Goal: Find specific page/section: Find specific page/section

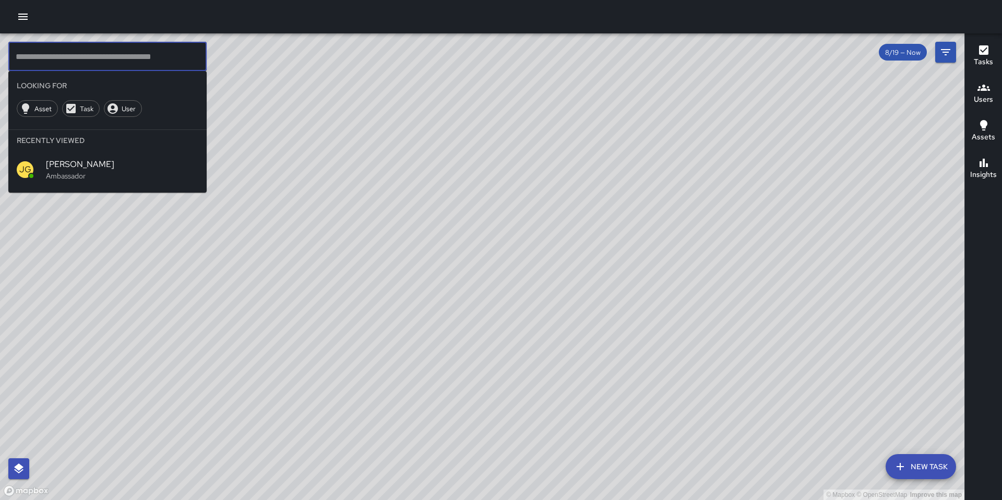
click at [25, 26] on div at bounding box center [501, 16] width 1002 height 33
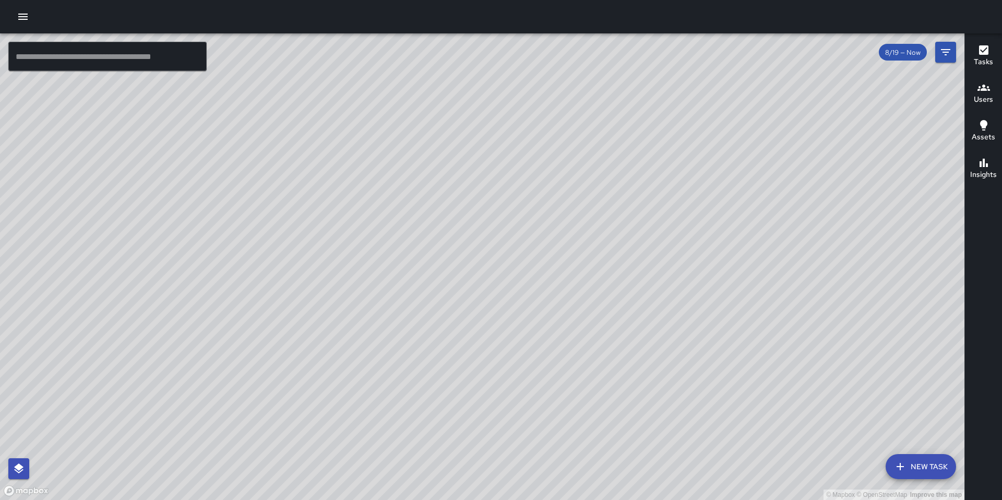
drag, startPoint x: 52, startPoint y: 51, endPoint x: 46, endPoint y: 46, distance: 7.4
click at [51, 51] on input "text" at bounding box center [107, 56] width 198 height 29
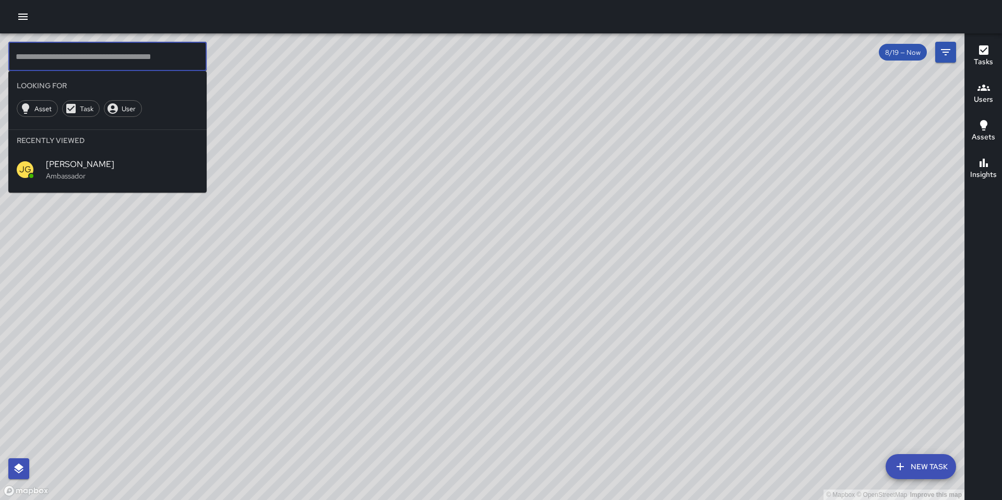
click at [27, 22] on icon "button" at bounding box center [23, 16] width 13 height 13
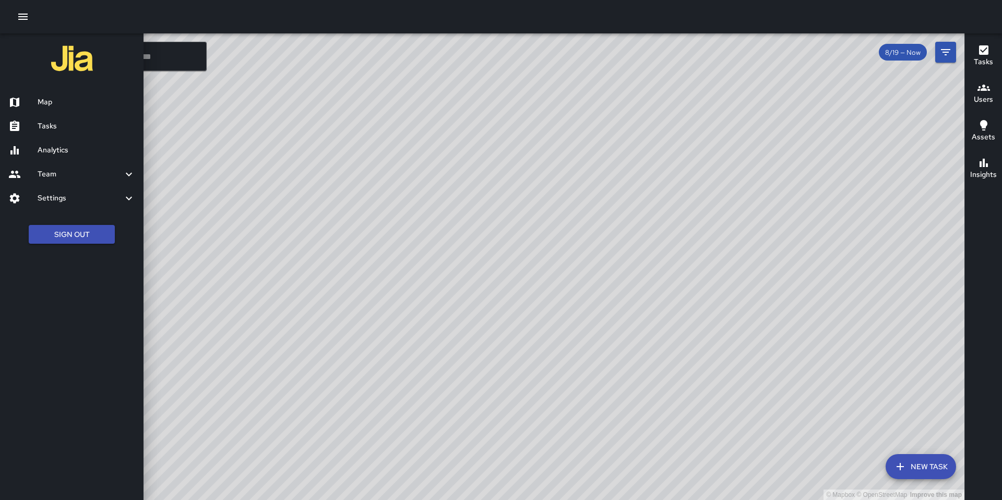
click at [63, 123] on h6 "Tasks" at bounding box center [87, 126] width 98 height 11
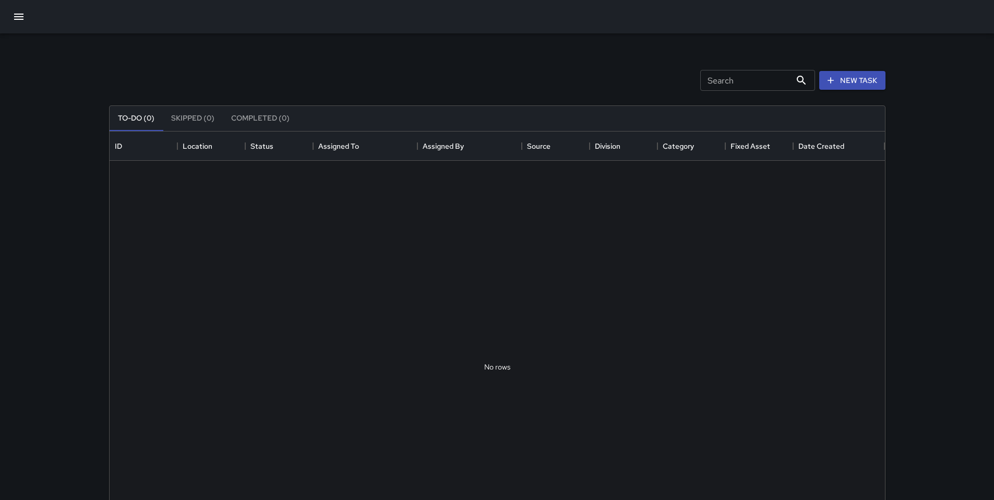
scroll to position [434, 768]
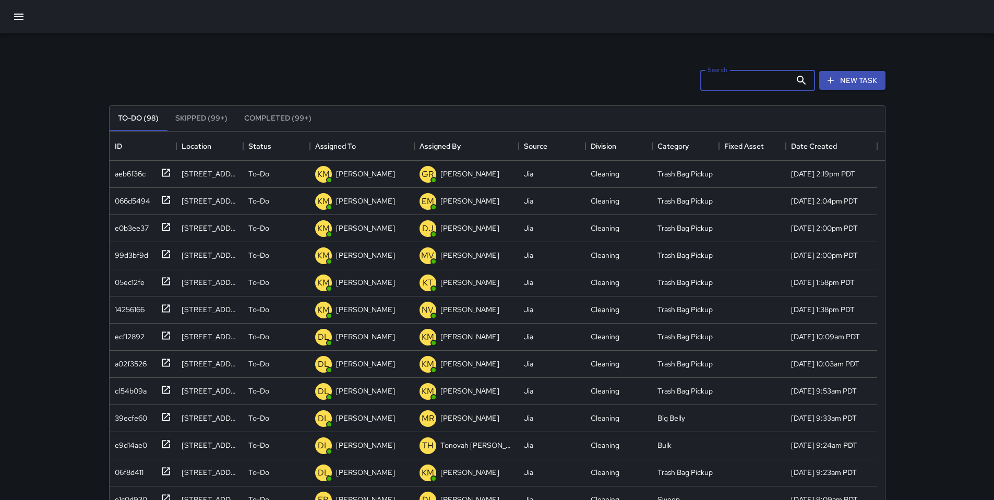
click at [709, 80] on input "Search" at bounding box center [745, 80] width 91 height 21
type input "*"
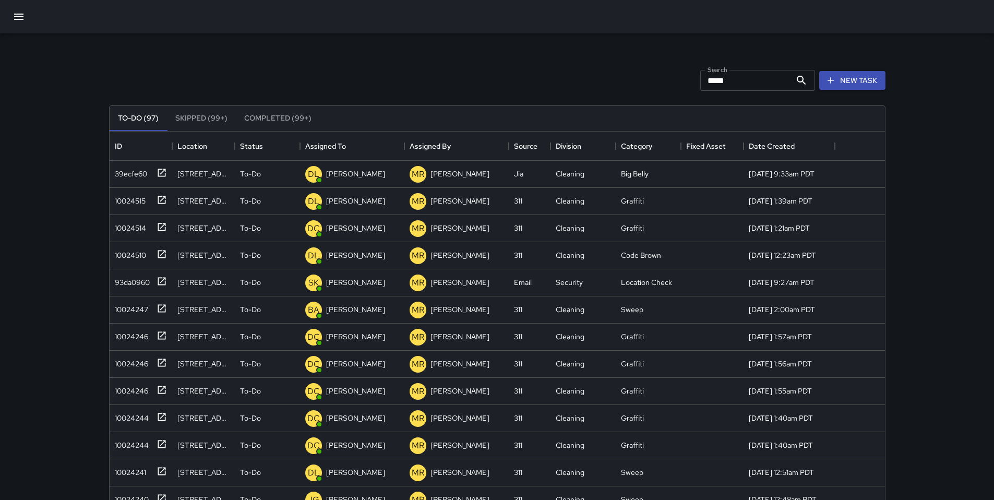
scroll to position [8, 8]
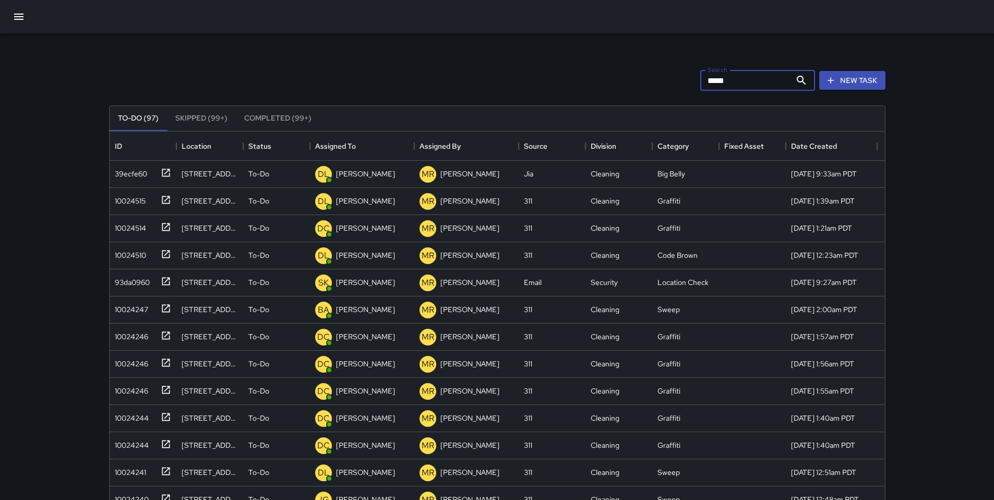
drag, startPoint x: 734, startPoint y: 83, endPoint x: 684, endPoint y: 71, distance: 51.5
click at [684, 71] on div "Search ***** Search New Task" at bounding box center [497, 80] width 781 height 54
type input "*"
click at [570, 48] on div "Search Search New Task To-Do (97) Skipped (99+) Completed (99+) ID Location Sta…" at bounding box center [498, 324] width 802 height 583
